Goal: Information Seeking & Learning: Check status

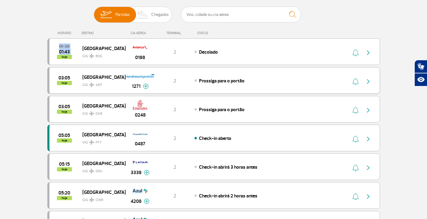
drag, startPoint x: 3, startPoint y: 40, endPoint x: 63, endPoint y: 79, distance: 71.7
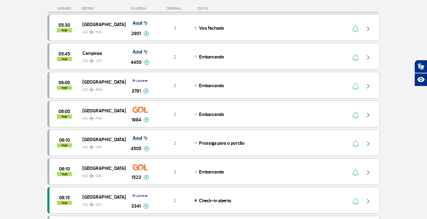
scroll to position [180, 0]
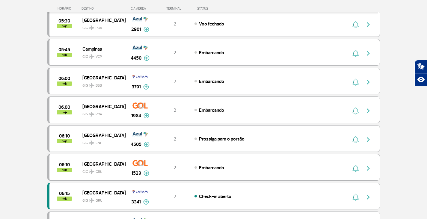
click at [0, 109] on section "Página Inicial > Voos > Painel de Voos Painel de Voos Partidas Chegadas 05:20 0…" at bounding box center [213, 202] width 427 height 704
